Goal: Task Accomplishment & Management: Manage account settings

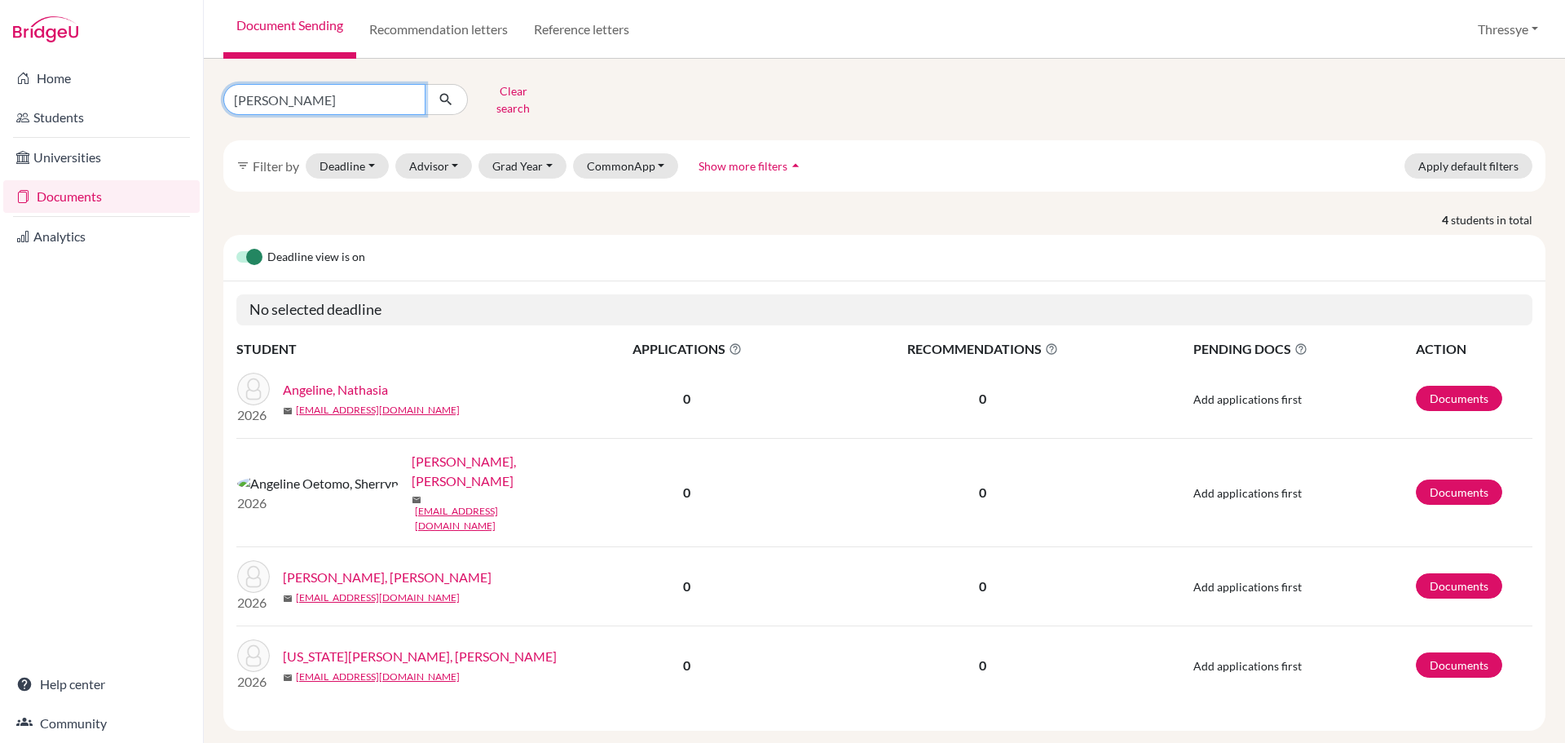
click at [415, 91] on input "[PERSON_NAME]" at bounding box center [324, 99] width 202 height 31
drag, startPoint x: 366, startPoint y: 91, endPoint x: 100, endPoint y: 83, distance: 265.9
click at [100, 83] on div "Home Students Universities Documents Analytics Help center Community Document S…" at bounding box center [782, 371] width 1565 height 743
type input "nadya"
click button "submit" at bounding box center [446, 99] width 43 height 31
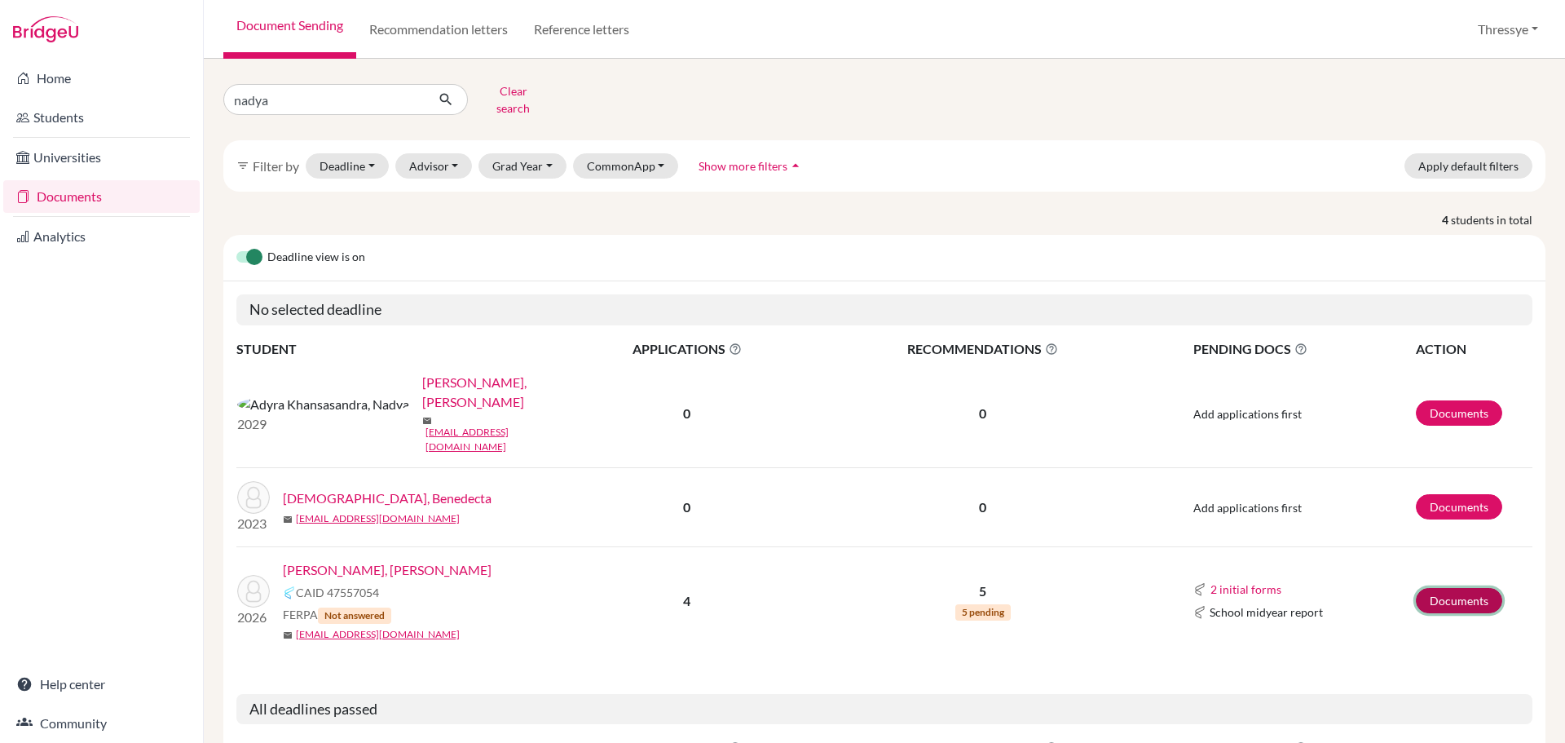
click at [1454, 588] on link "Documents" at bounding box center [1459, 600] width 86 height 25
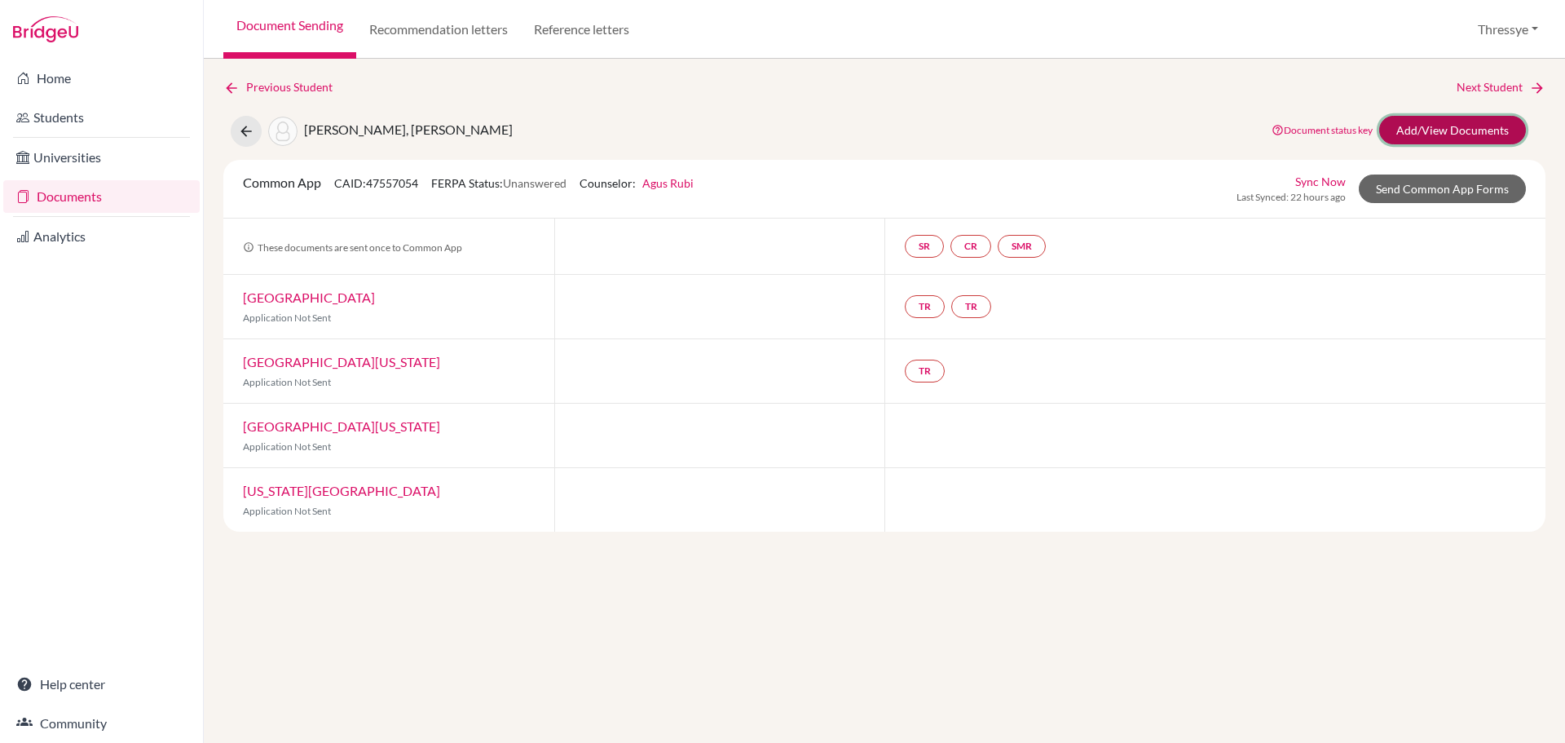
click at [1464, 135] on link "Add/View Documents" at bounding box center [1452, 130] width 147 height 29
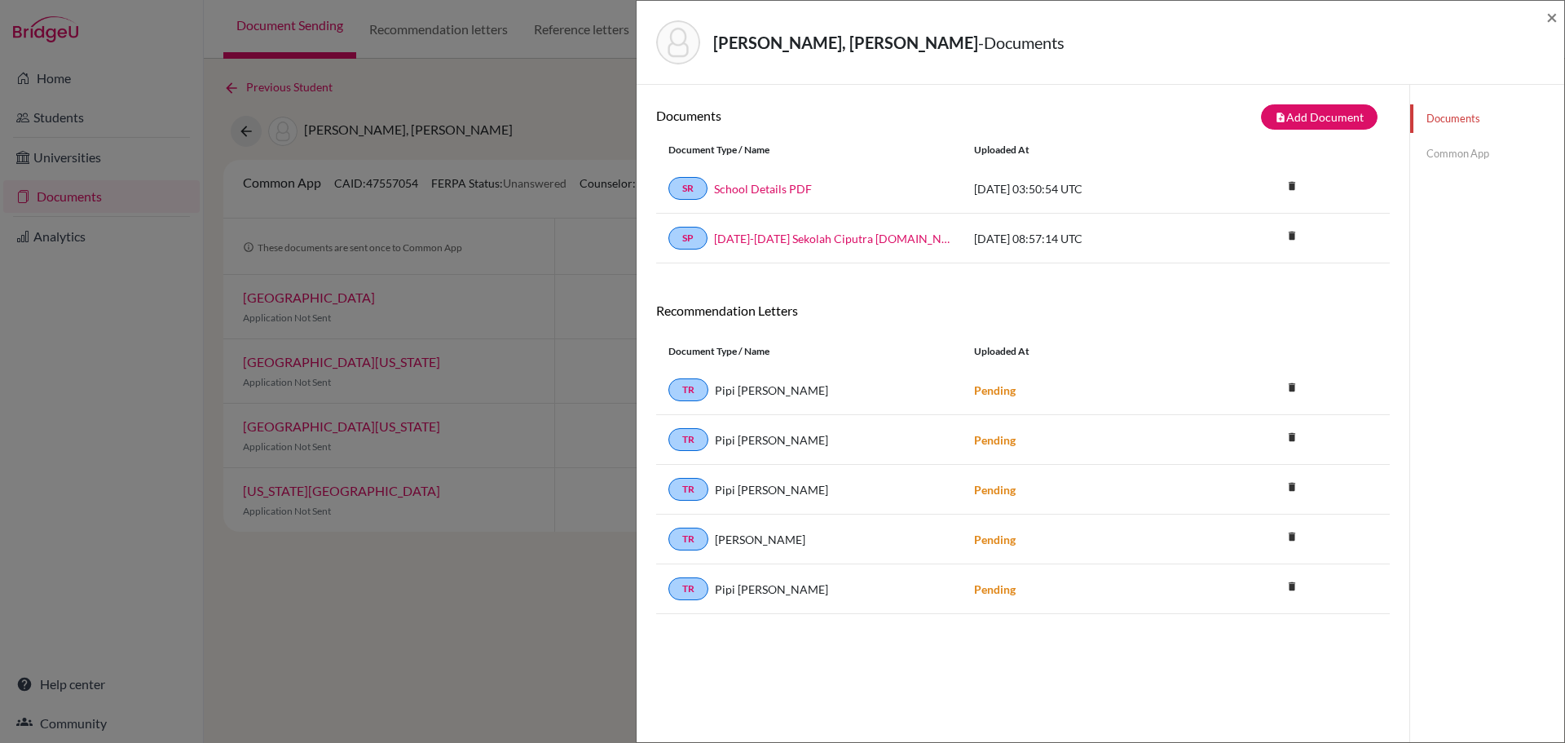
click at [1560, 11] on div "Valerie Onggo, Nadya - Documents ×" at bounding box center [1101, 43] width 928 height 84
click at [1554, 15] on span "×" at bounding box center [1552, 17] width 11 height 24
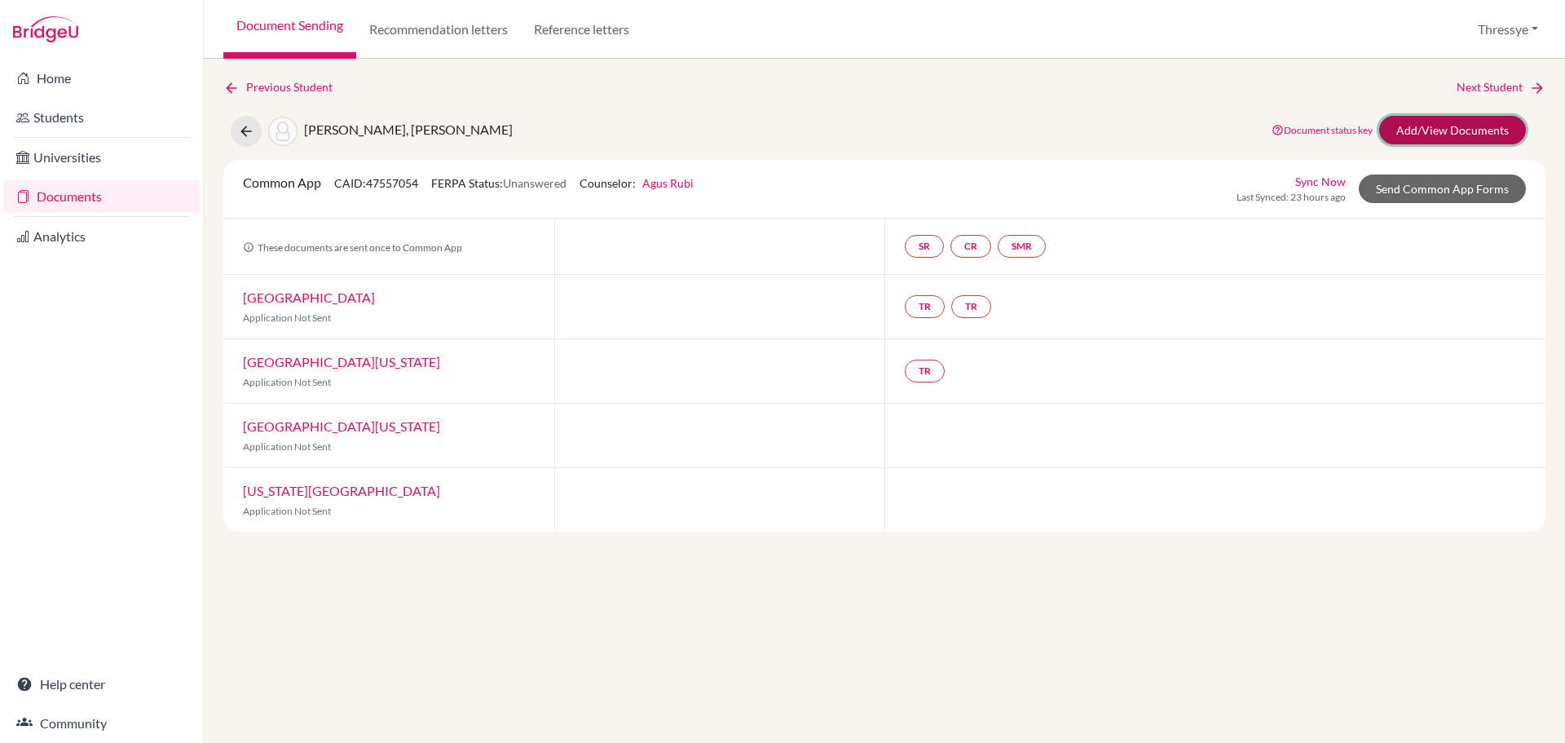
click at [1459, 127] on link "Add/View Documents" at bounding box center [1452, 130] width 147 height 29
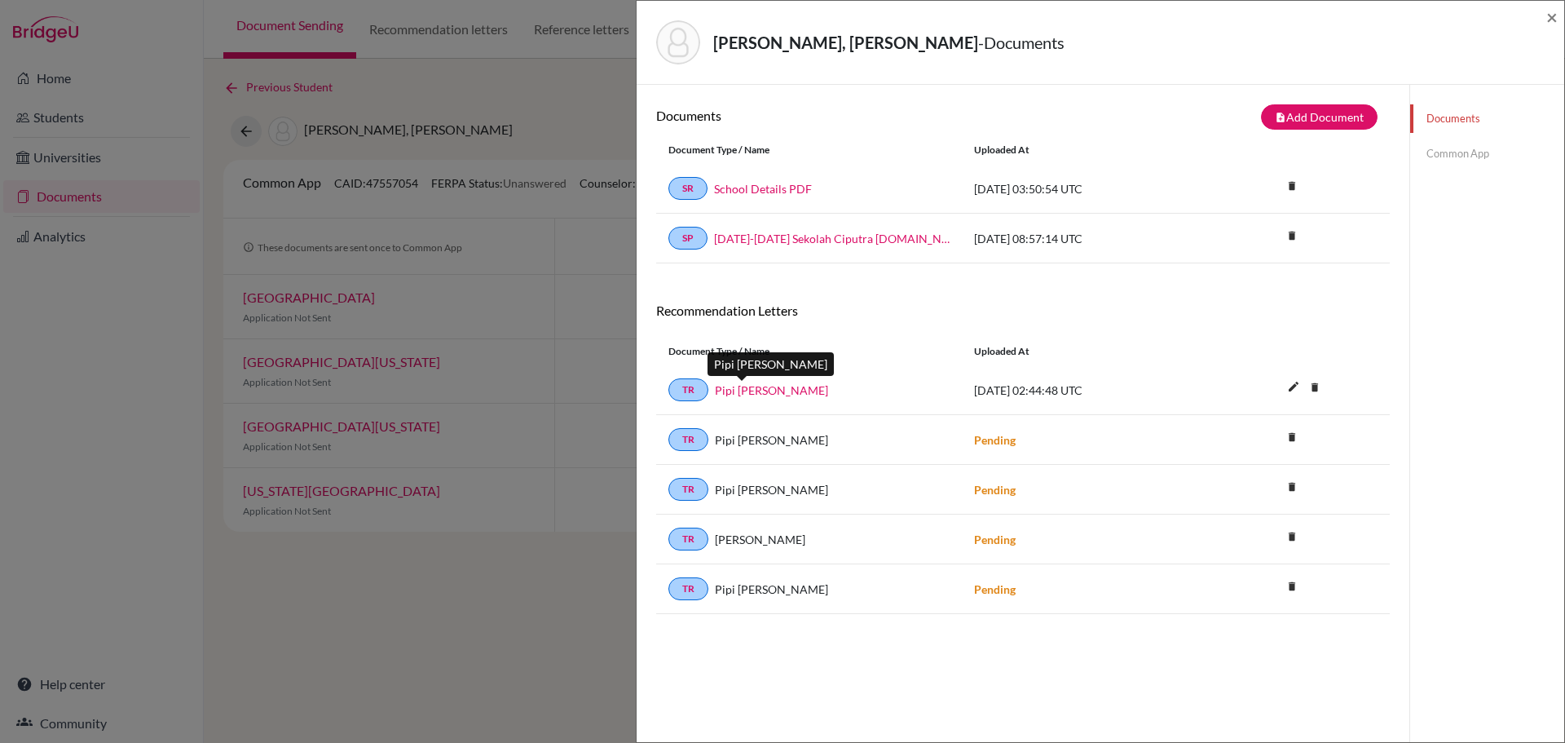
click at [747, 386] on link "Pipi Wakim" at bounding box center [771, 390] width 113 height 17
click at [567, 108] on div "Valerie Onggo, Nadya - Documents × Documents note_add Add Document Document typ…" at bounding box center [782, 371] width 1565 height 743
click at [1551, 12] on span "×" at bounding box center [1552, 17] width 11 height 24
